Goal: Information Seeking & Learning: Check status

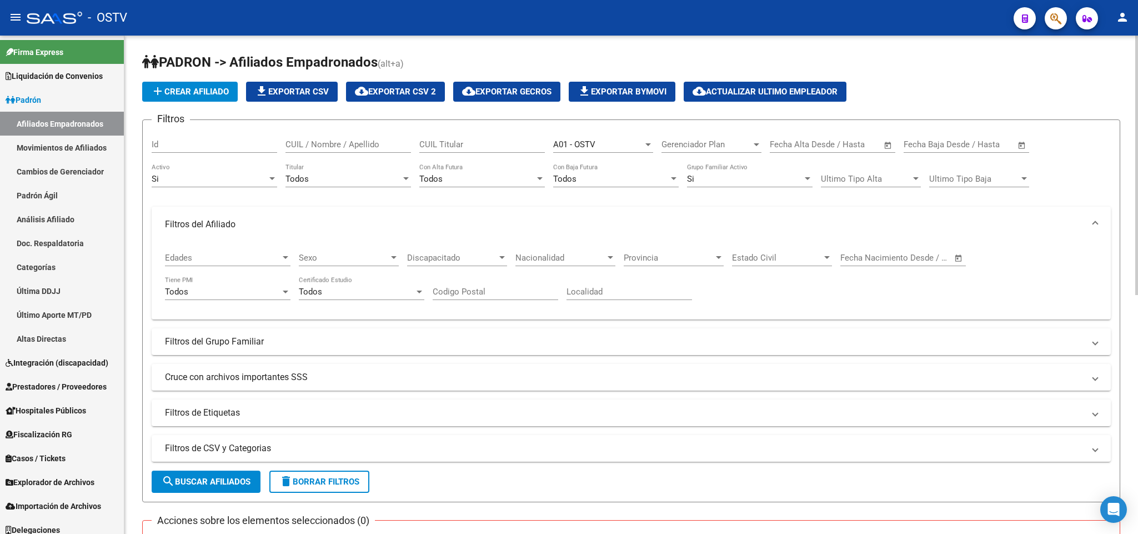
scroll to position [457, 0]
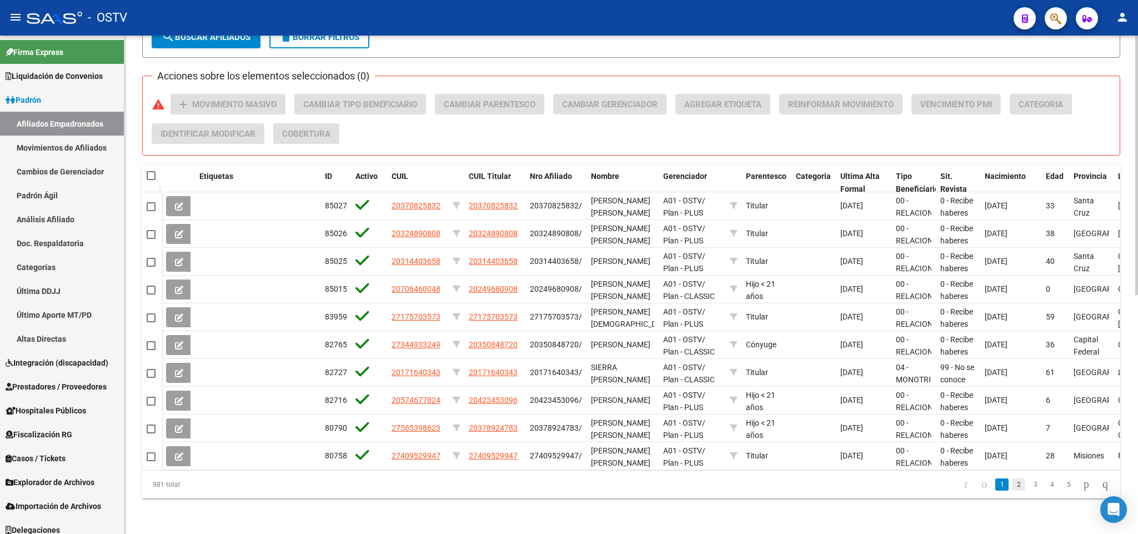
click at [1012, 483] on link "2" at bounding box center [1018, 484] width 13 height 12
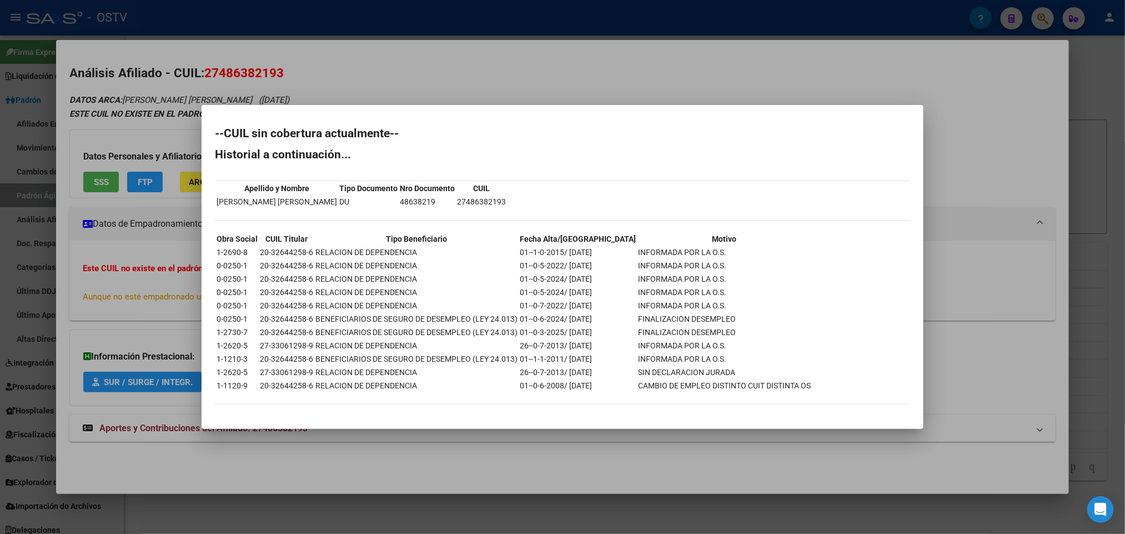
click at [257, 65] on div at bounding box center [562, 267] width 1125 height 534
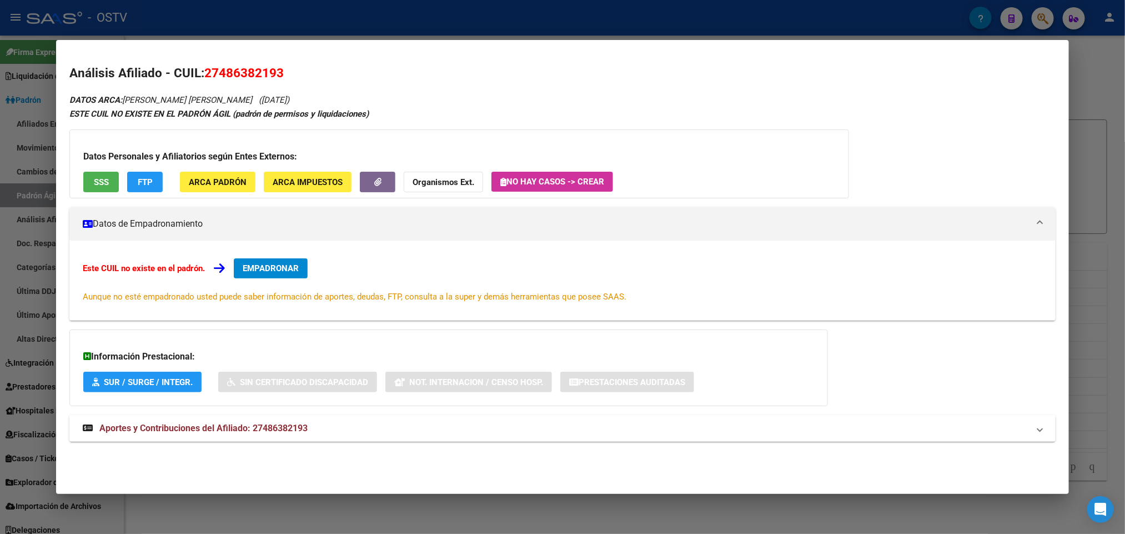
click at [232, 30] on div at bounding box center [562, 267] width 1125 height 534
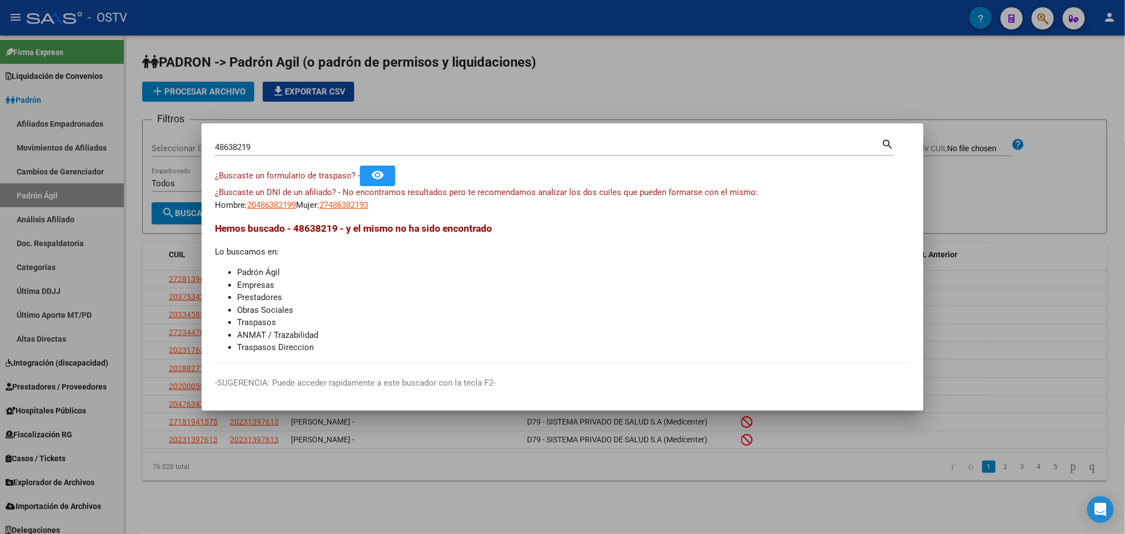
click at [345, 212] on mat-dialog-content "48638219 Buscar (apellido, dni, cuil, nro traspaso, cuit, obra social) search ¿…" at bounding box center [563, 250] width 722 height 227
click at [349, 209] on span "27486382193" at bounding box center [343, 205] width 49 height 10
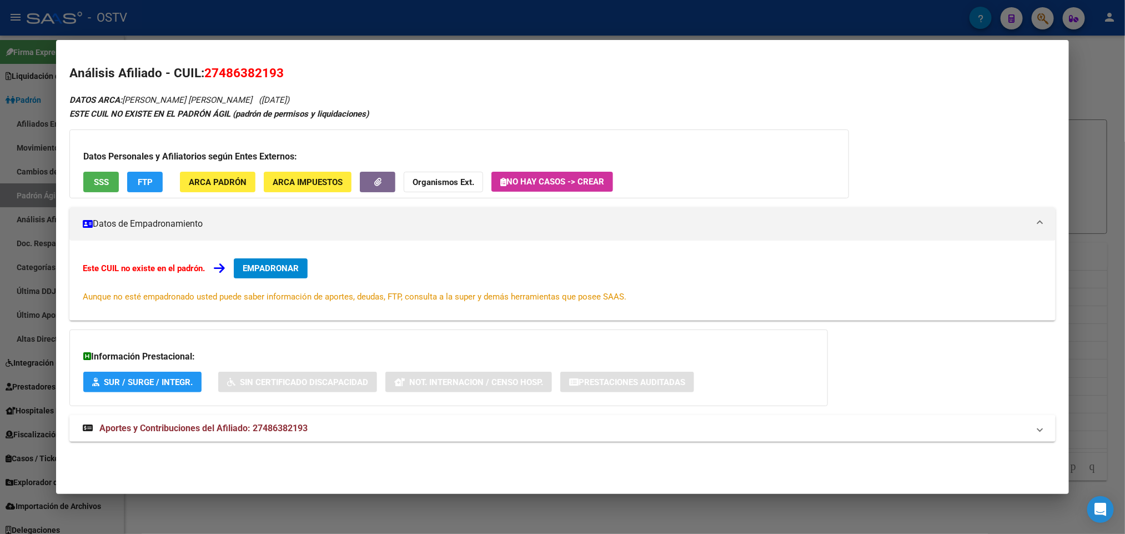
click at [252, 443] on div "DATOS ARCA: GALARZA HAGEN SIOMARA AYLIN (11/03/2008) ESTE CUIL NO EXISTE EN EL …" at bounding box center [562, 273] width 986 height 361
click at [240, 423] on span "Aportes y Contribuciones del Afiliado: 27486382193" at bounding box center [203, 428] width 208 height 11
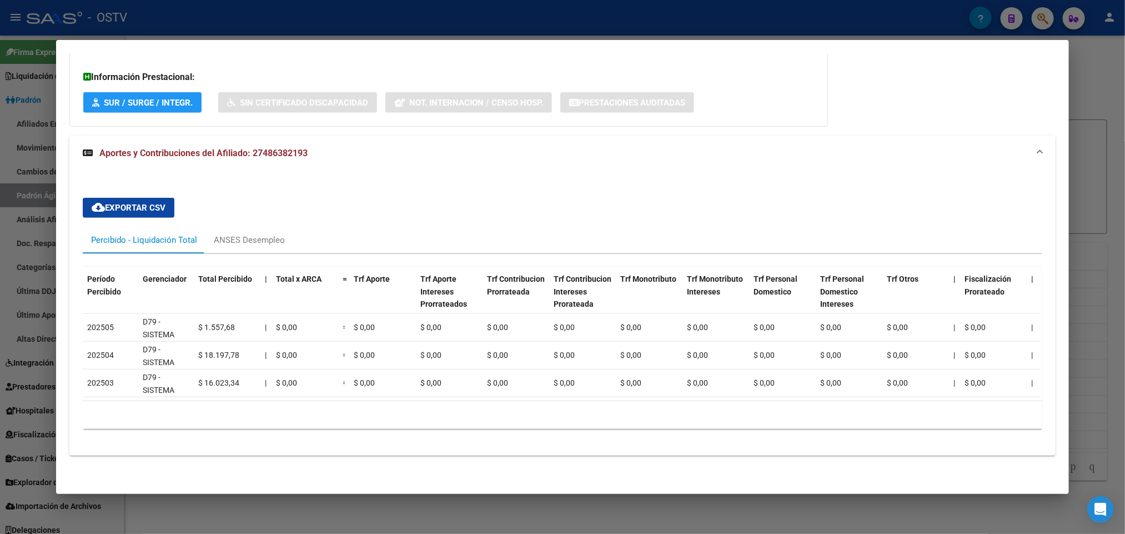
click at [240, 462] on div "DATOS ARCA: GALARZA HAGEN SIOMARA AYLIN (11/03/2008) ESTE CUIL NO EXISTE EN EL …" at bounding box center [562, 140] width 986 height 654
click at [34, 397] on div at bounding box center [562, 267] width 1125 height 534
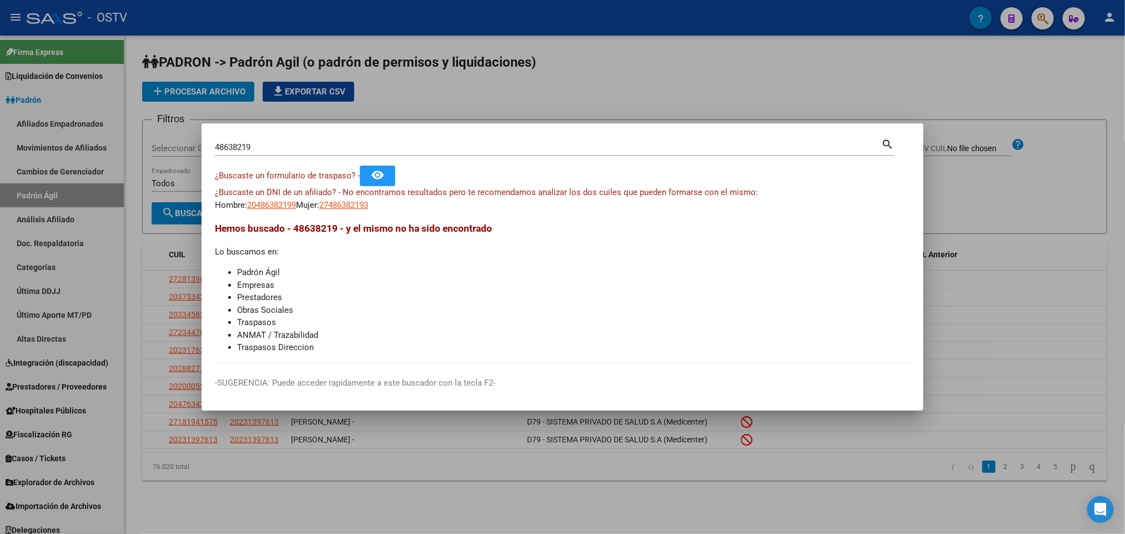
click at [207, 107] on div at bounding box center [562, 267] width 1125 height 534
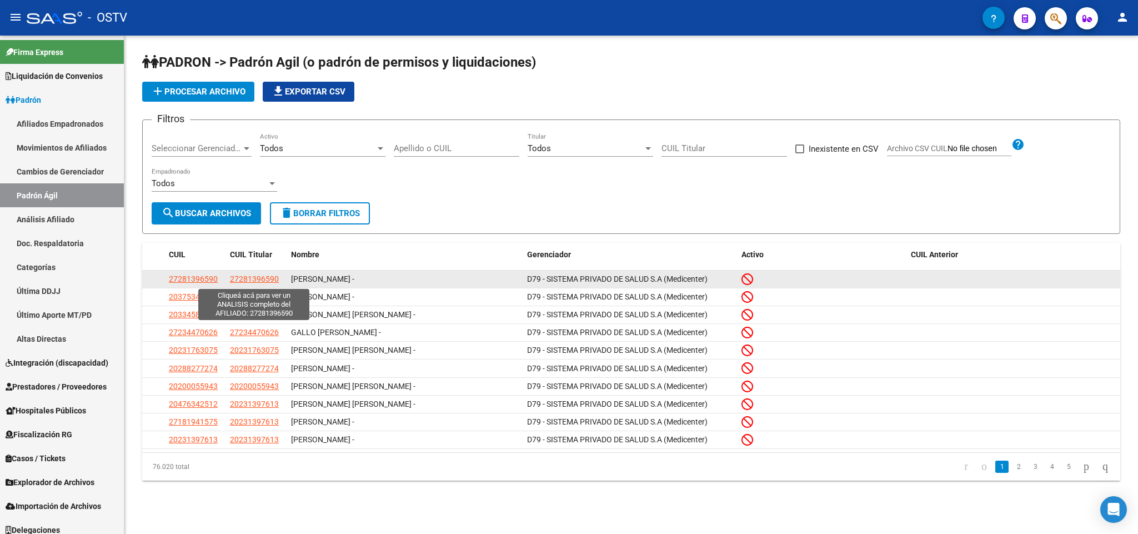
click at [232, 277] on span "27281396590" at bounding box center [254, 278] width 49 height 9
type textarea "27281396590"
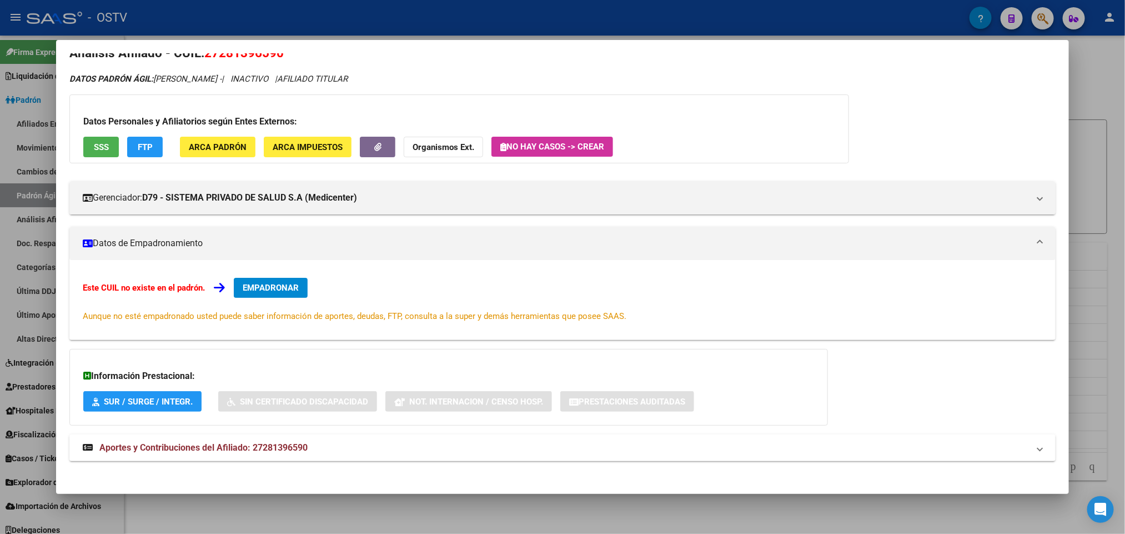
scroll to position [26, 0]
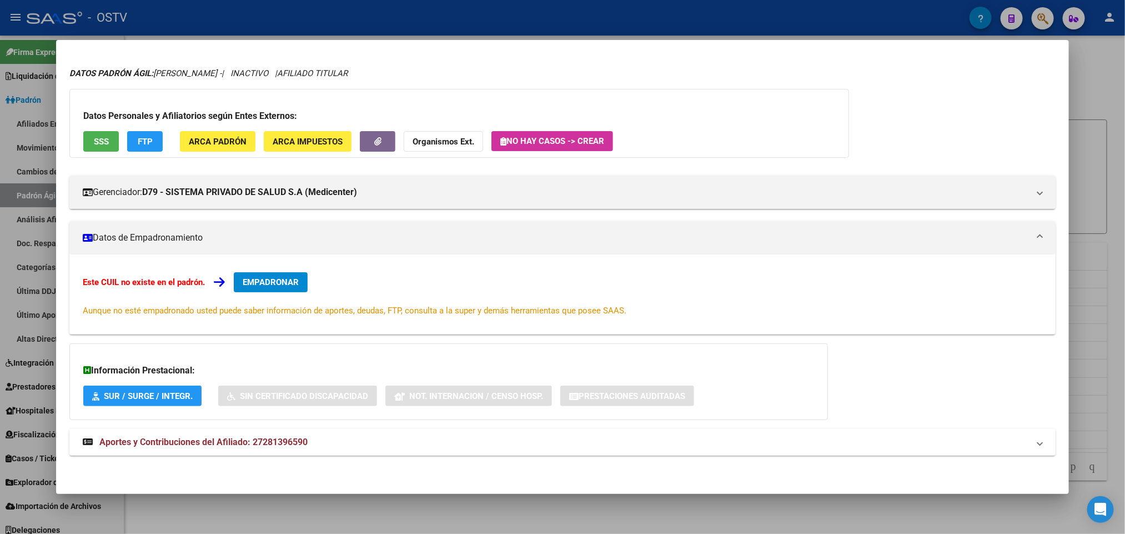
click at [210, 447] on span "Aportes y Contribuciones del Afiliado: 27281396590" at bounding box center [203, 442] width 208 height 11
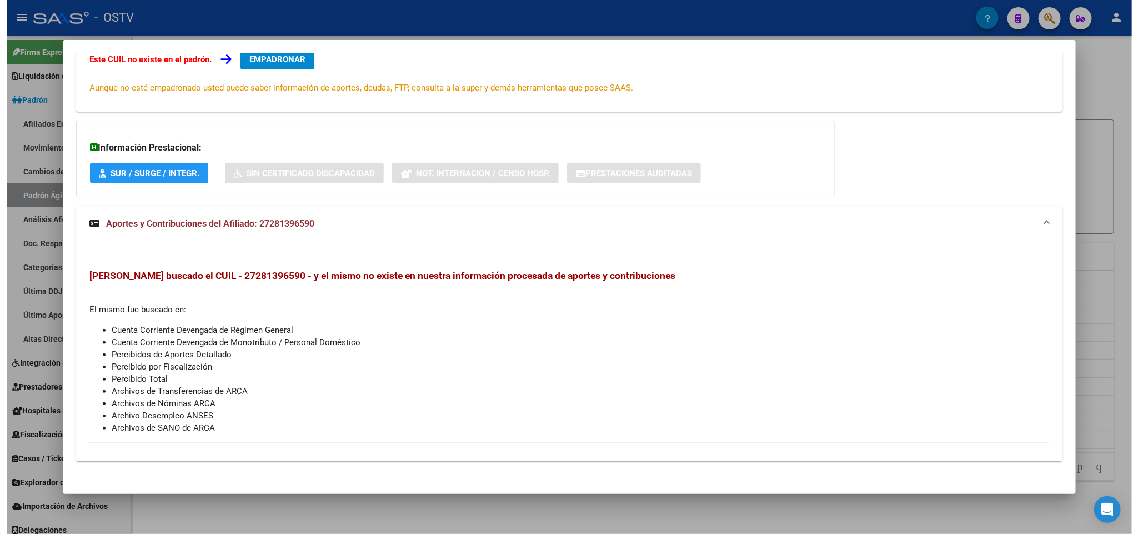
scroll to position [255, 0]
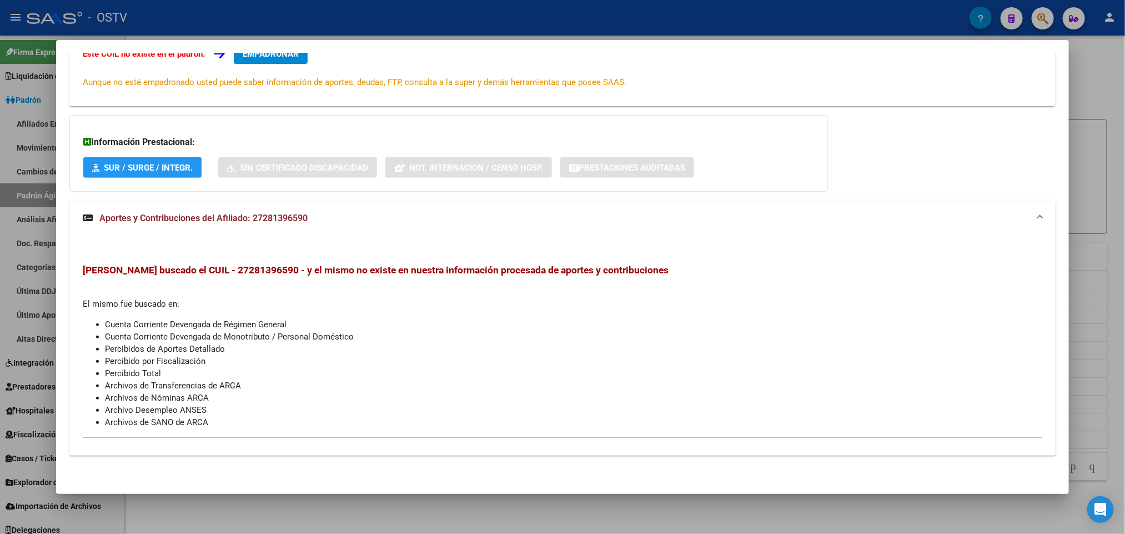
click at [27, 342] on div at bounding box center [562, 267] width 1125 height 534
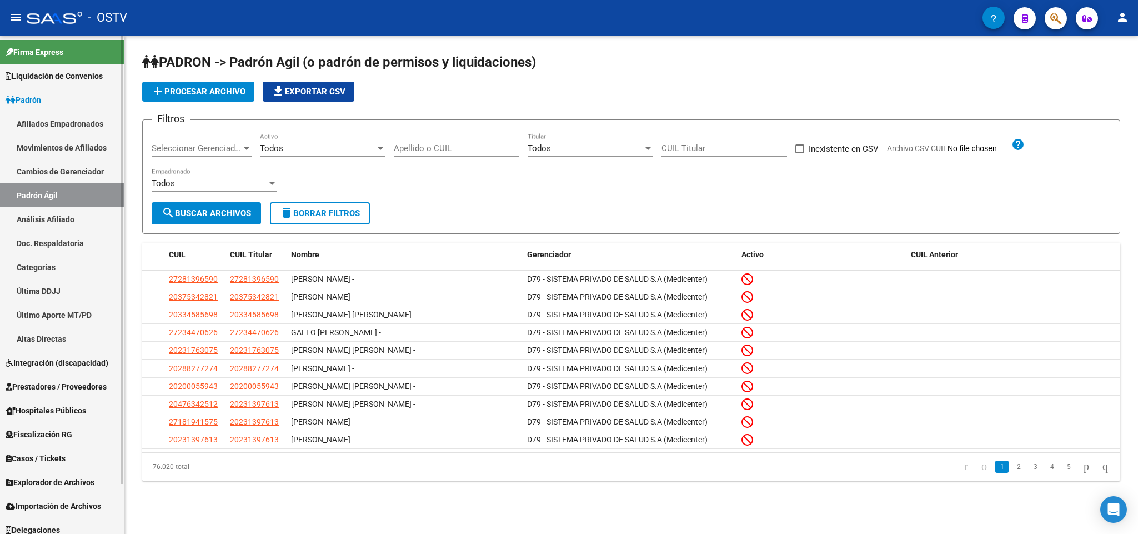
scroll to position [55, 0]
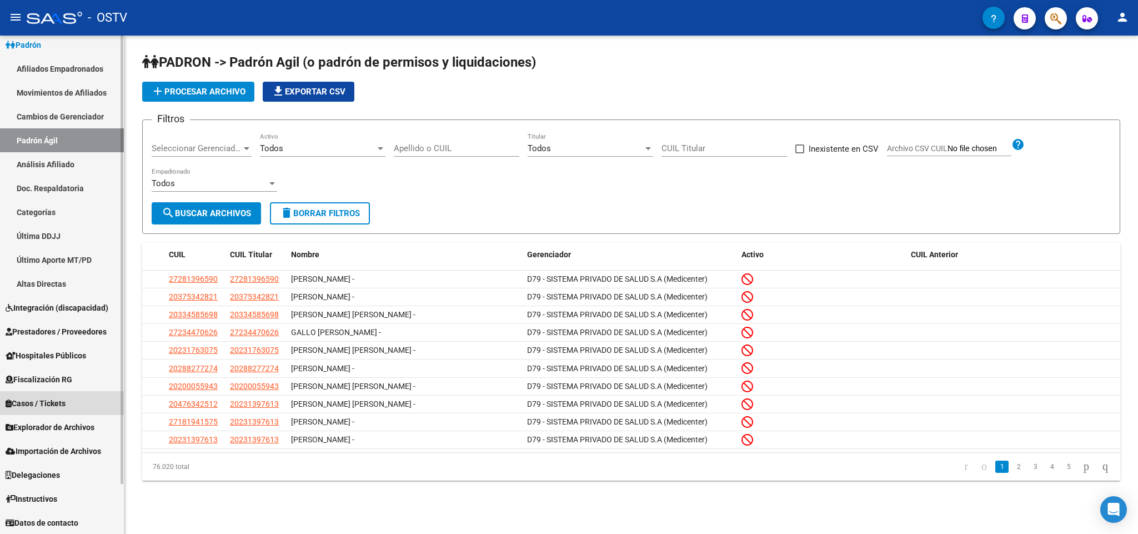
click at [77, 402] on link "Casos / Tickets" at bounding box center [62, 403] width 124 height 24
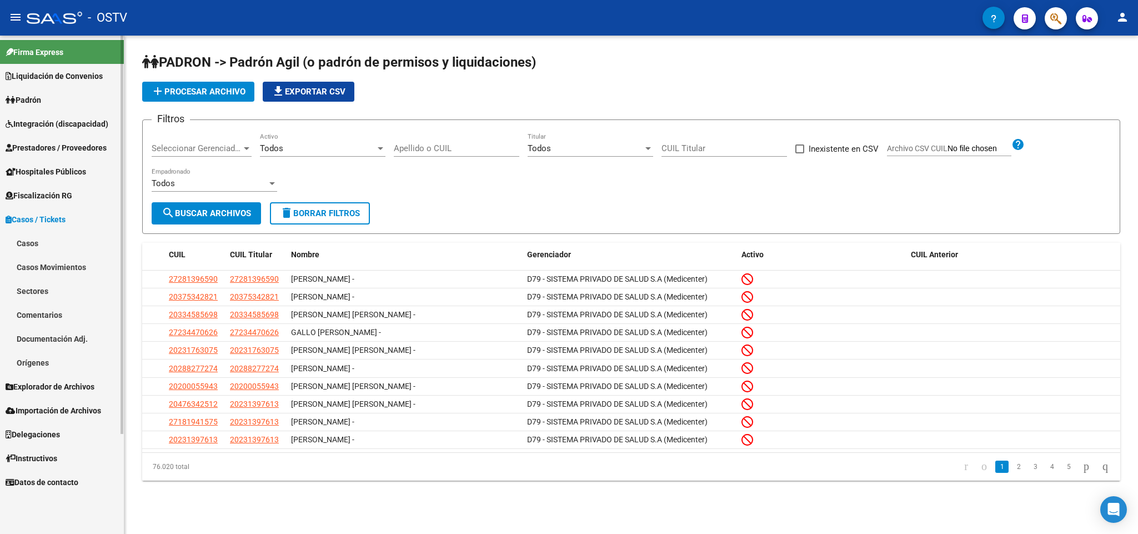
scroll to position [0, 0]
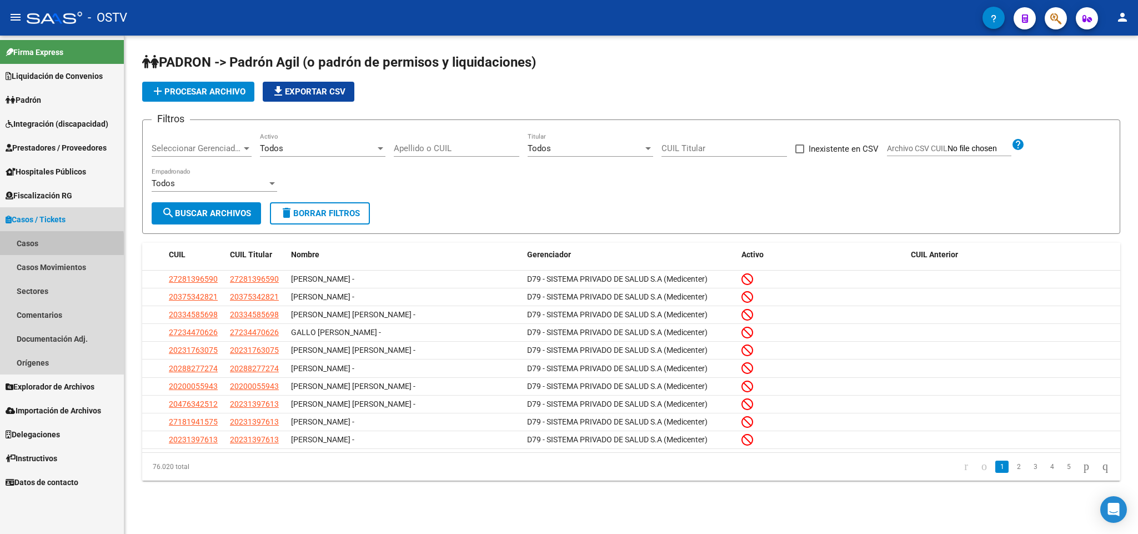
click at [28, 244] on link "Casos" at bounding box center [62, 243] width 124 height 24
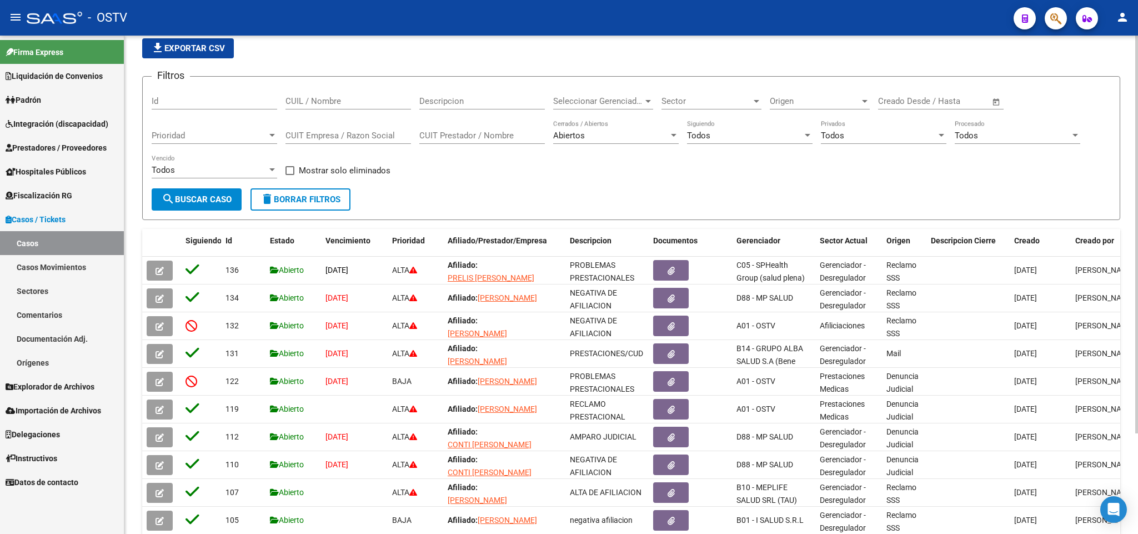
scroll to position [83, 0]
